Goal: Transaction & Acquisition: Purchase product/service

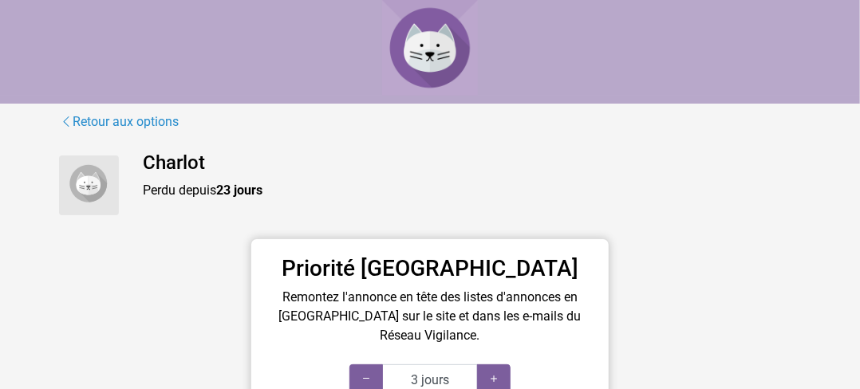
scroll to position [106, 0]
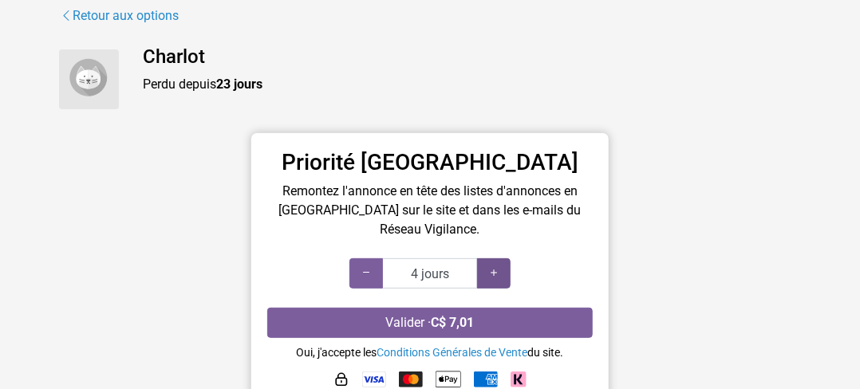
click at [490, 273] on icon at bounding box center [493, 273] width 13 height 15
type input "3 jours"
click at [371, 267] on icon at bounding box center [366, 273] width 13 height 15
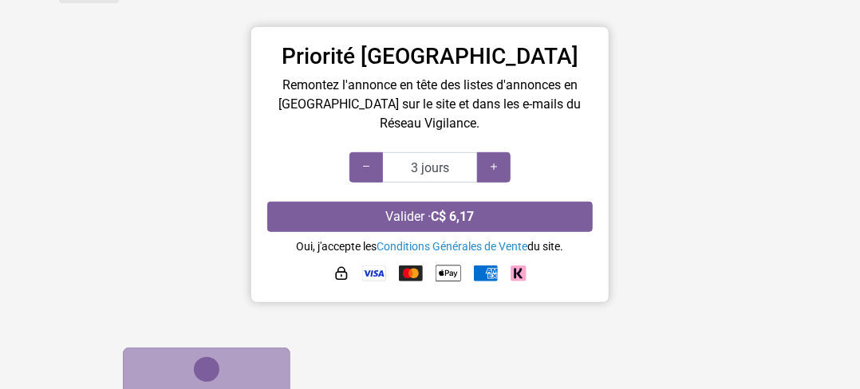
click at [519, 275] on img at bounding box center [518, 274] width 16 height 16
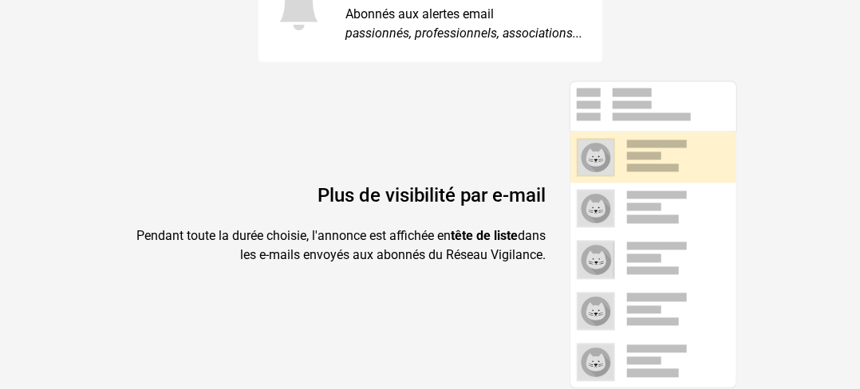
scroll to position [887, 0]
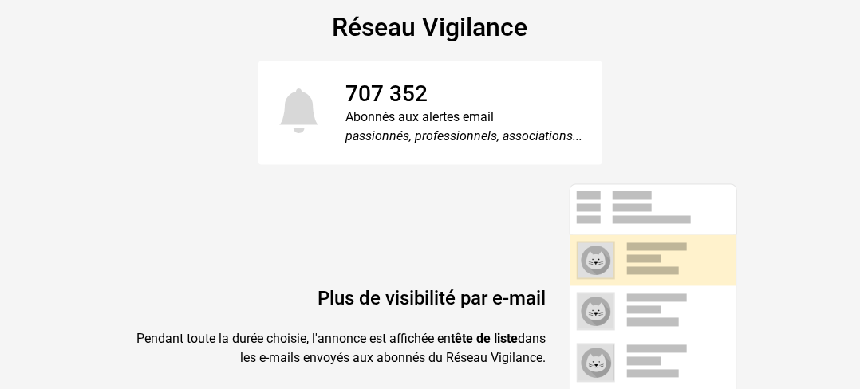
click at [686, 251] on span at bounding box center [657, 247] width 60 height 8
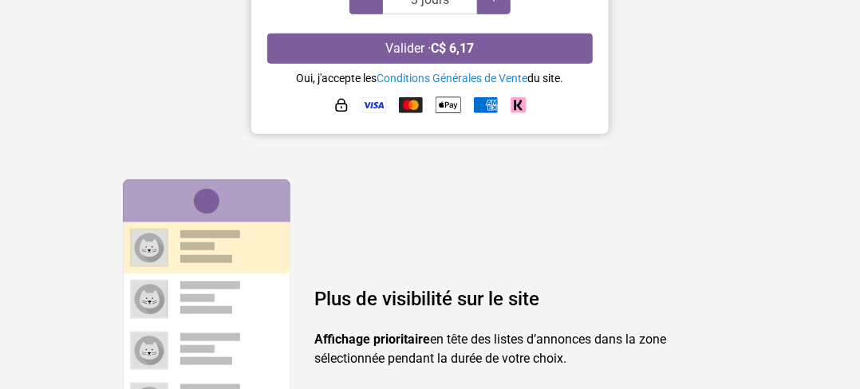
scroll to position [355, 0]
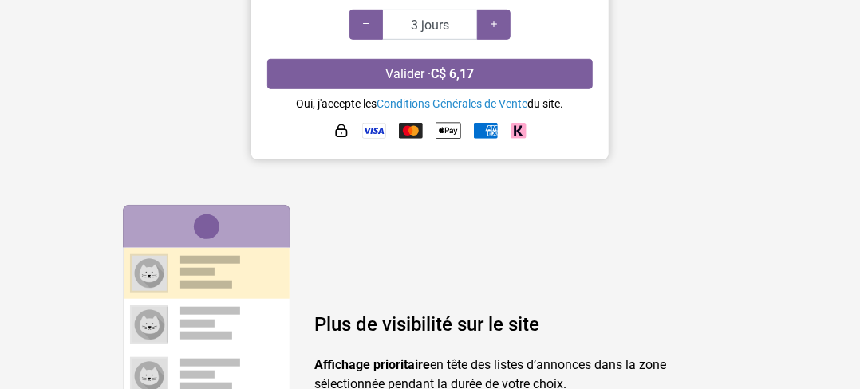
click at [340, 125] on img at bounding box center [341, 131] width 16 height 16
click at [455, 132] on img at bounding box center [448, 131] width 26 height 26
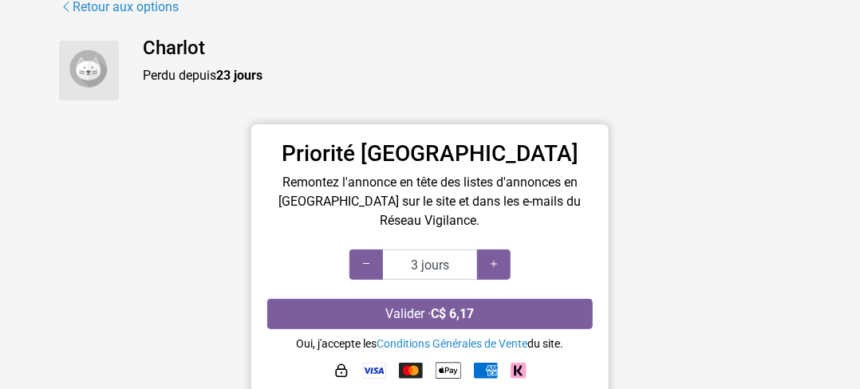
scroll to position [0, 0]
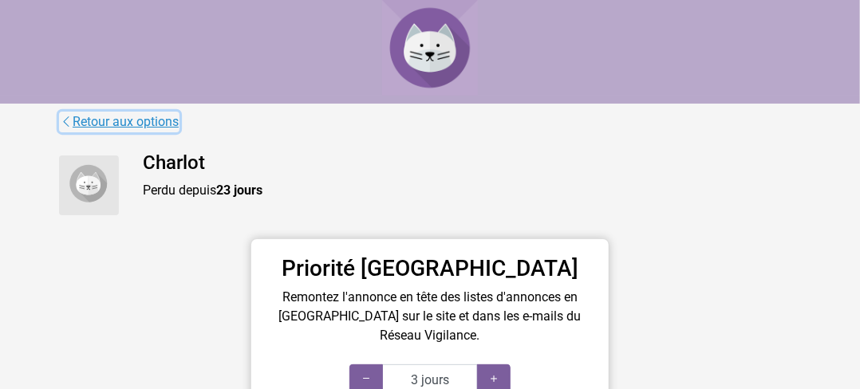
click at [110, 116] on link "Retour aux options" at bounding box center [119, 122] width 120 height 21
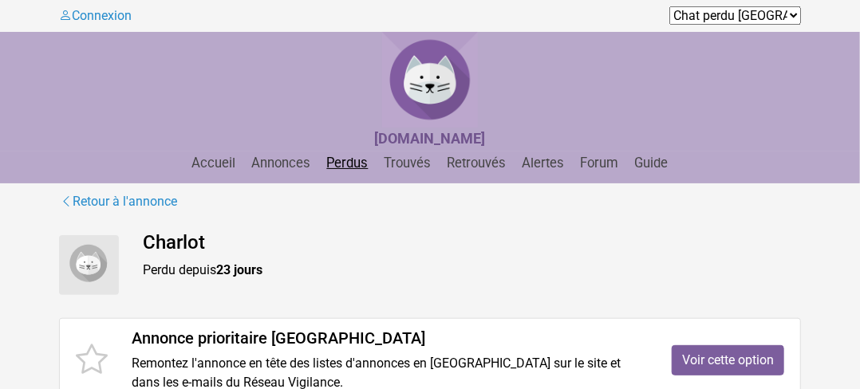
click at [354, 167] on link "Perdus" at bounding box center [348, 162] width 54 height 15
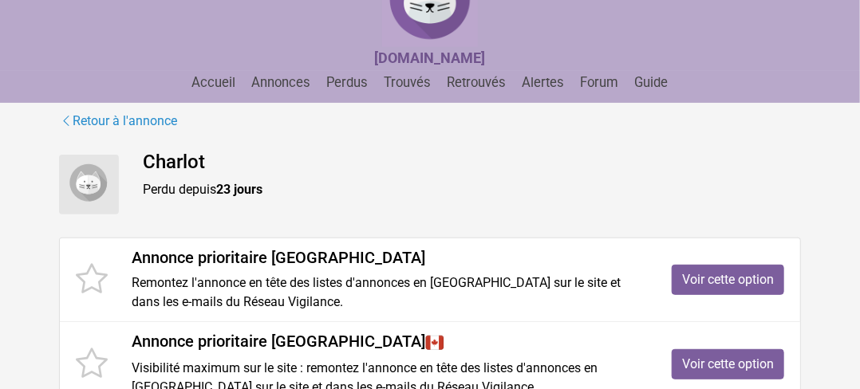
scroll to position [106, 0]
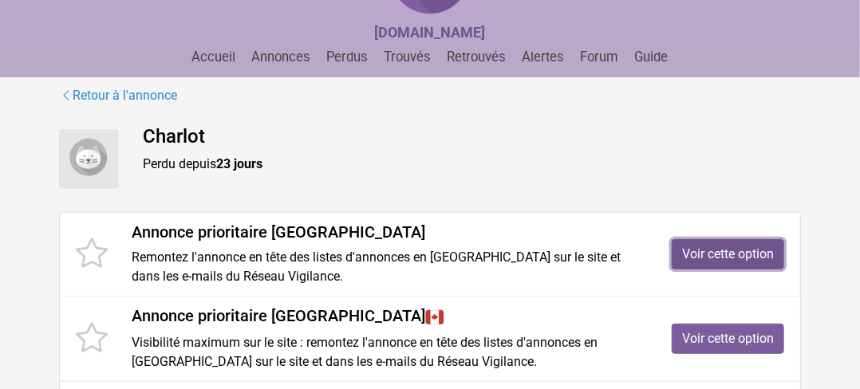
click at [721, 250] on link "Voir cette option" at bounding box center [727, 254] width 112 height 30
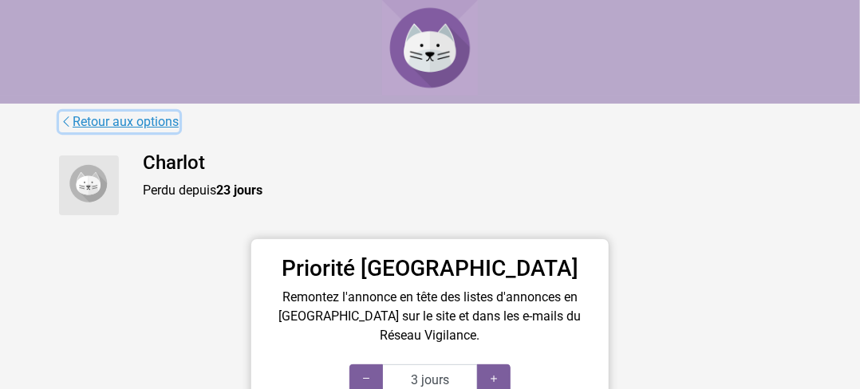
click at [130, 125] on link "Retour aux options" at bounding box center [119, 122] width 120 height 21
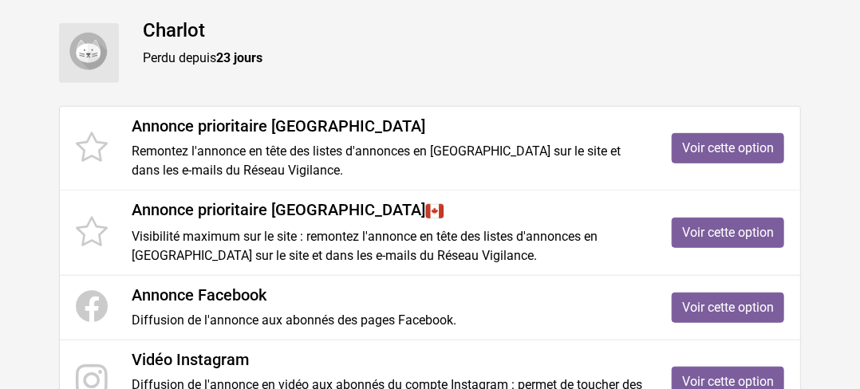
scroll to position [319, 0]
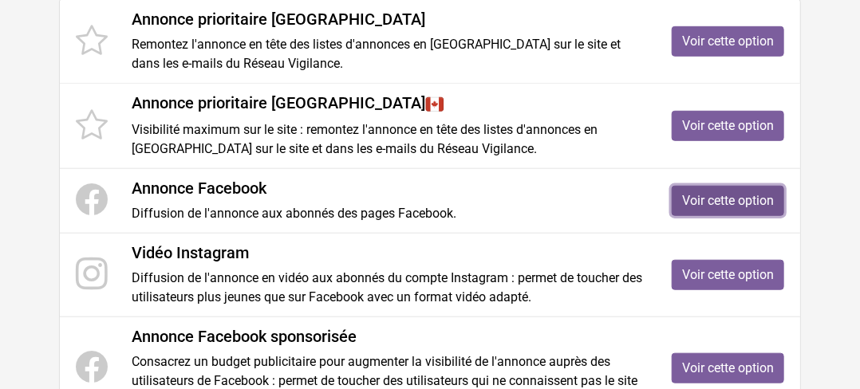
click at [721, 203] on link "Voir cette option" at bounding box center [727, 201] width 112 height 30
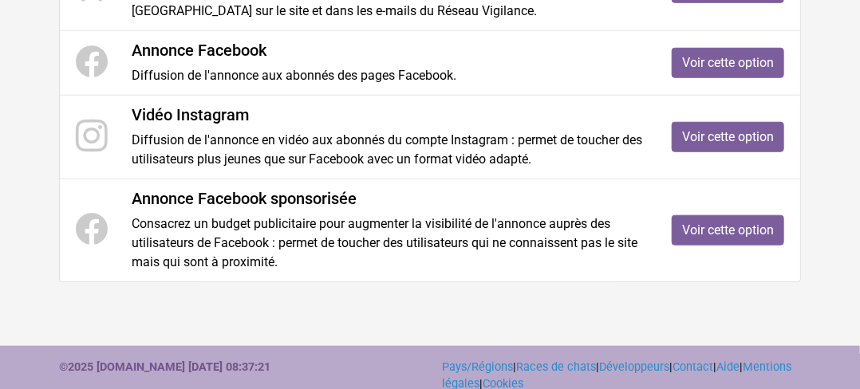
scroll to position [472, 0]
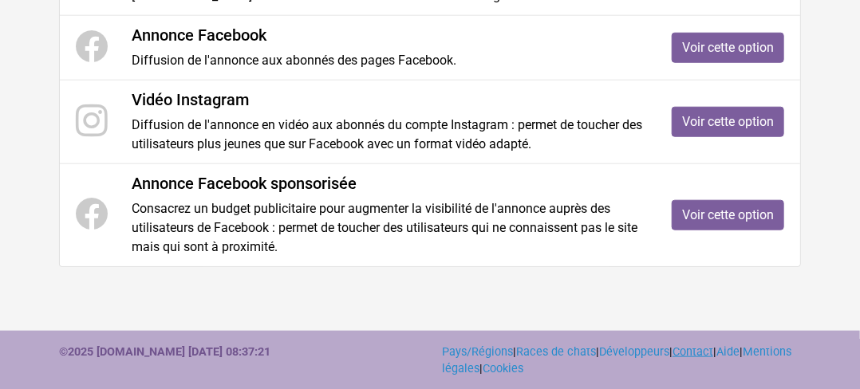
click at [702, 350] on link "Contact" at bounding box center [692, 352] width 41 height 14
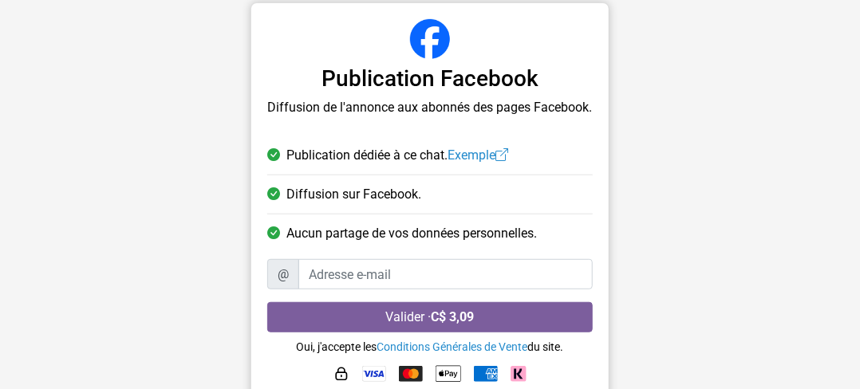
scroll to position [256, 0]
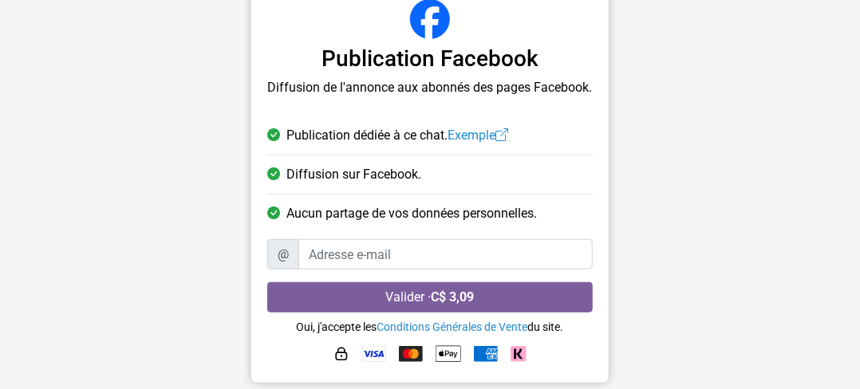
click at [340, 355] on img at bounding box center [341, 354] width 16 height 16
click at [380, 352] on img at bounding box center [374, 354] width 24 height 16
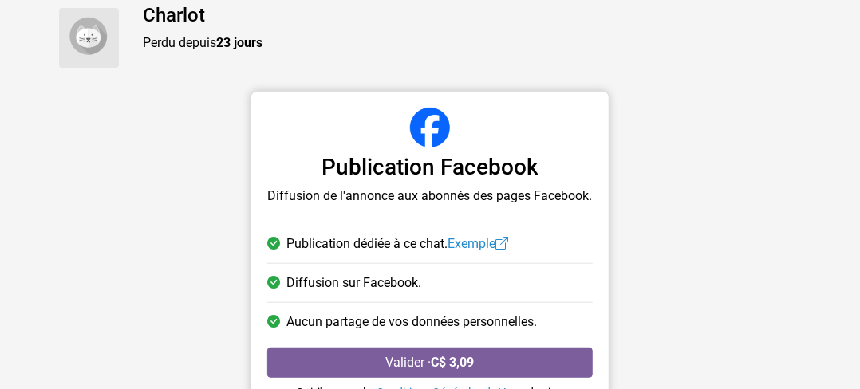
scroll to position [212, 0]
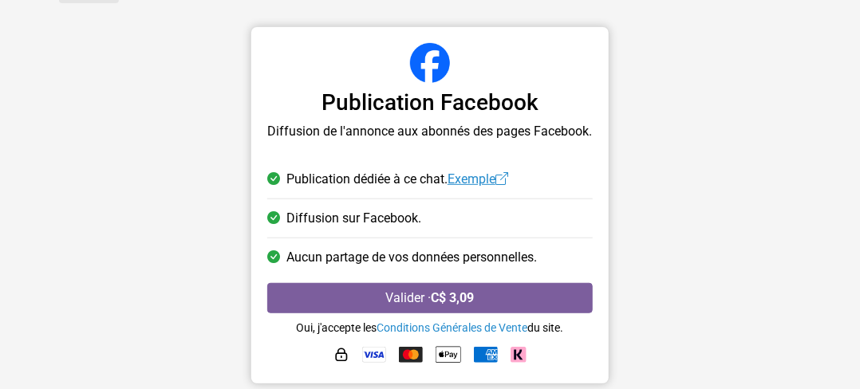
click at [491, 174] on link "Exemple" at bounding box center [477, 178] width 61 height 15
